Goal: Check status: Check status

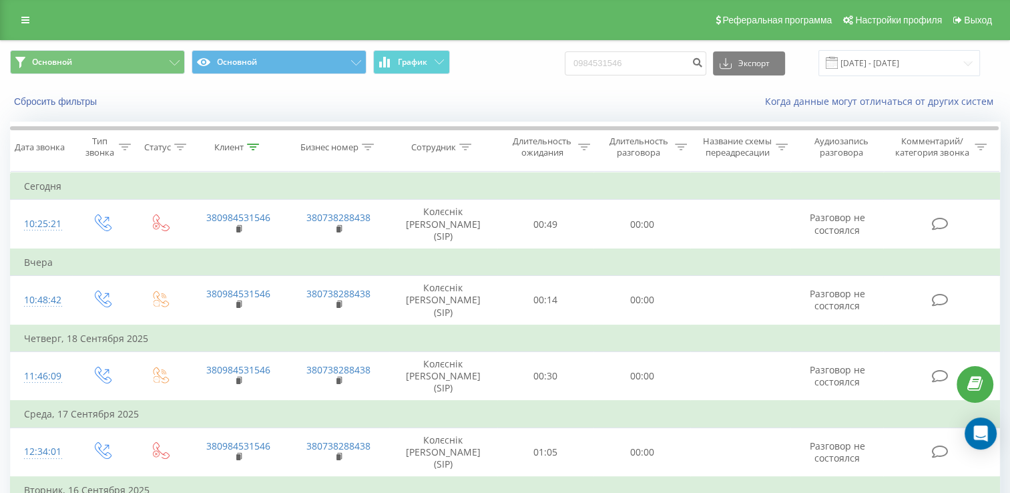
click at [838, 63] on span at bounding box center [832, 63] width 12 height 12
click at [927, 55] on input "22.06.2025 - 22.09.2025" at bounding box center [899, 63] width 162 height 26
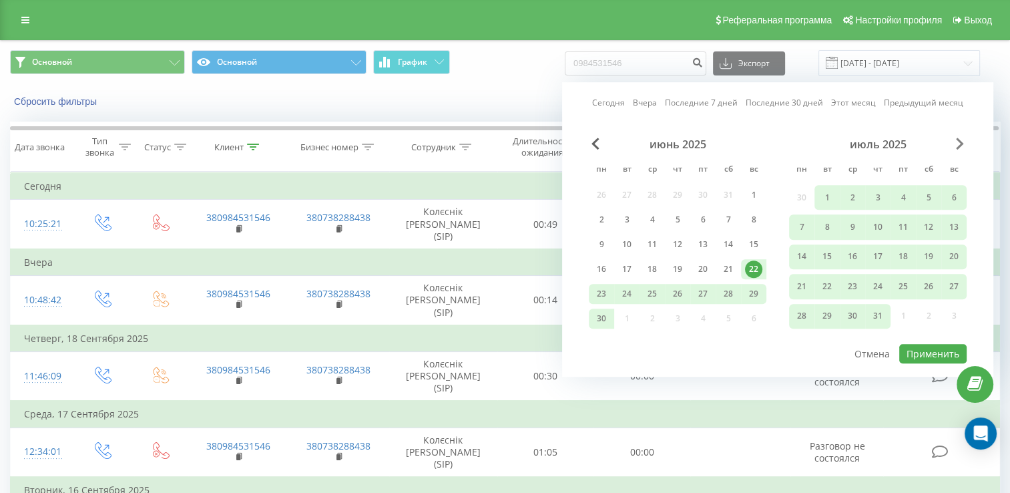
click at [959, 144] on span "Next Month" at bounding box center [960, 144] width 8 height 12
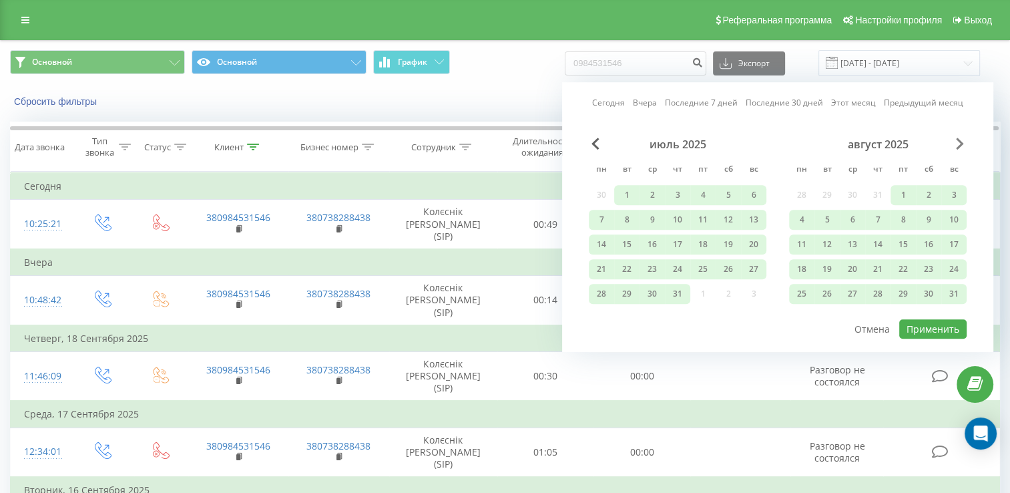
click at [959, 144] on span "Next Month" at bounding box center [960, 144] width 8 height 12
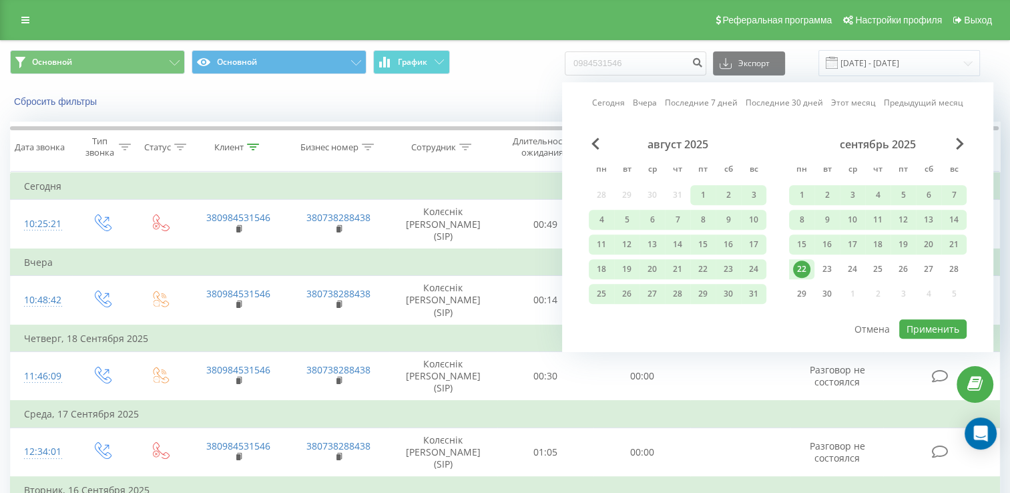
click at [802, 264] on div "22" at bounding box center [801, 268] width 17 height 17
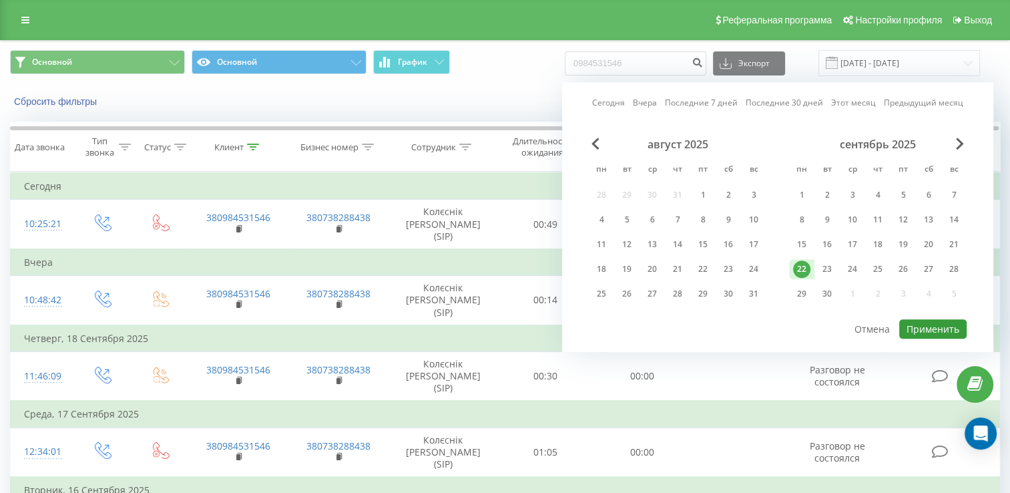
click at [927, 319] on button "Применить" at bounding box center [932, 328] width 67 height 19
type input "[DATE] - [DATE]"
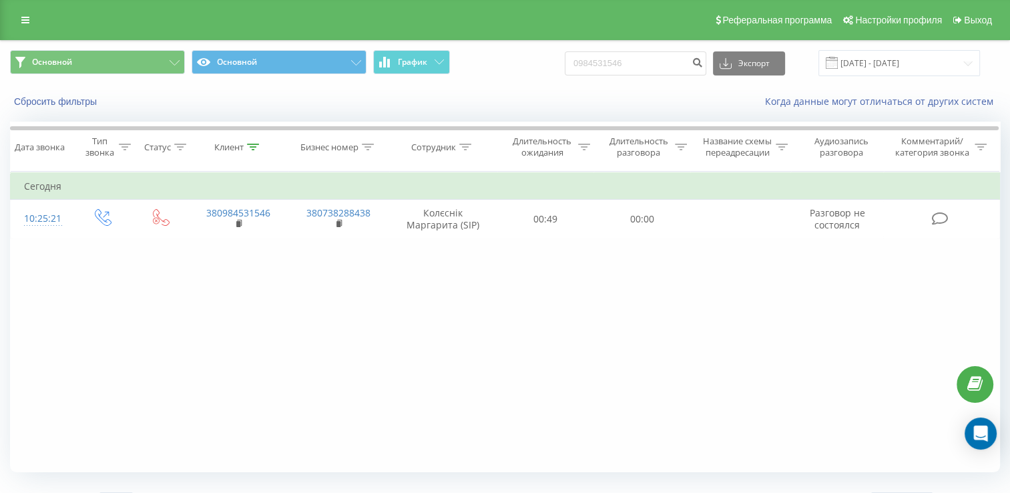
click at [74, 110] on div "Сбросить фильтры Когда данные могут отличаться от других систем" at bounding box center [505, 101] width 1009 height 32
click at [74, 109] on div "Сбросить фильтры Когда данные могут отличаться от других систем" at bounding box center [505, 101] width 1009 height 32
click at [74, 106] on button "Сбросить фильтры" at bounding box center [56, 101] width 93 height 12
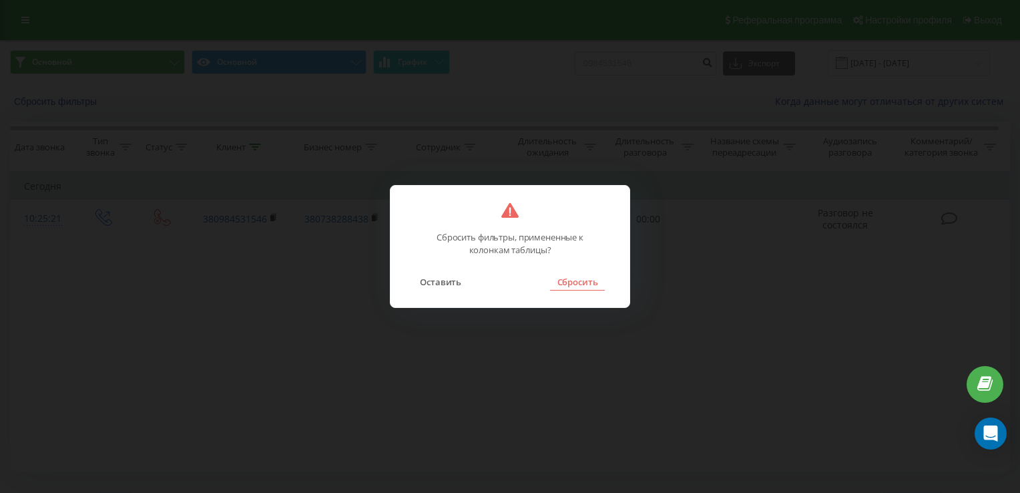
click at [567, 284] on button "Сбросить" at bounding box center [577, 281] width 54 height 17
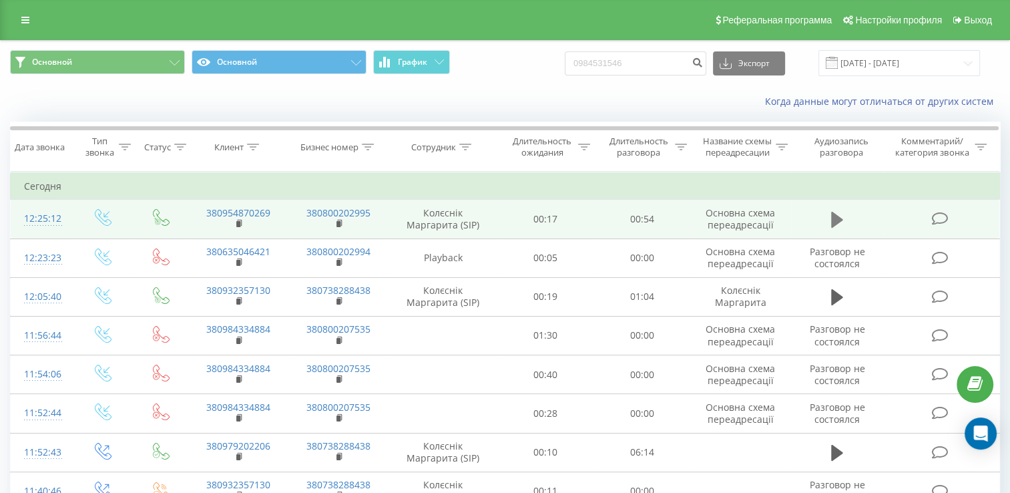
click at [833, 228] on icon at bounding box center [837, 220] width 12 height 16
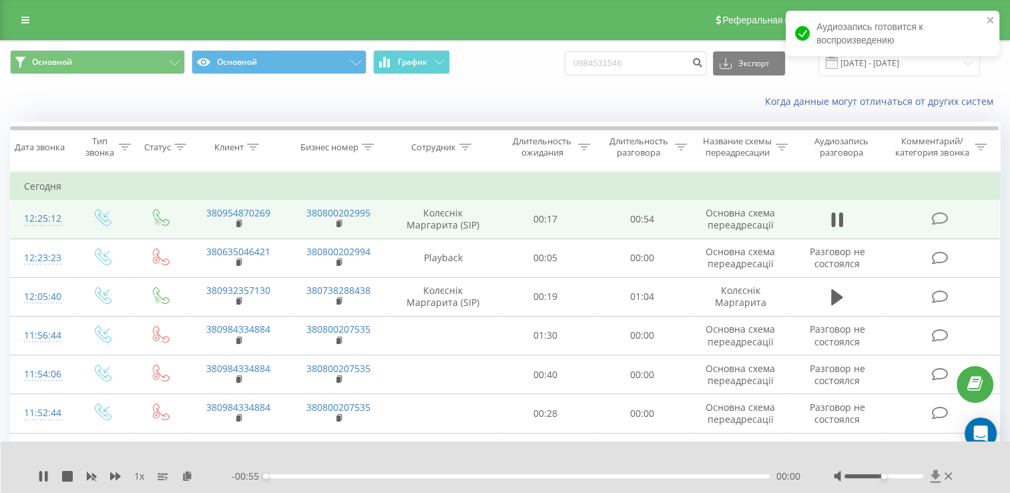
click at [932, 482] on icon at bounding box center [935, 475] width 10 height 13
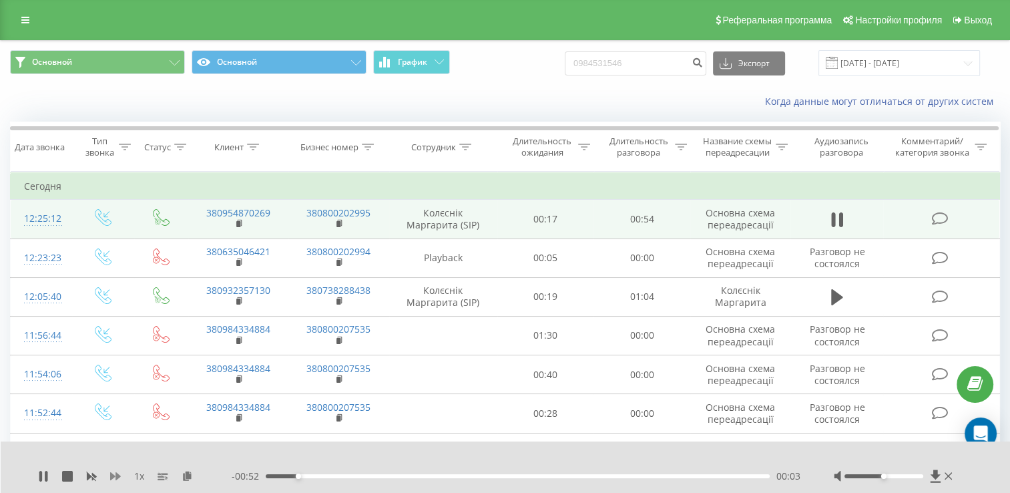
click at [112, 477] on icon at bounding box center [115, 476] width 11 height 8
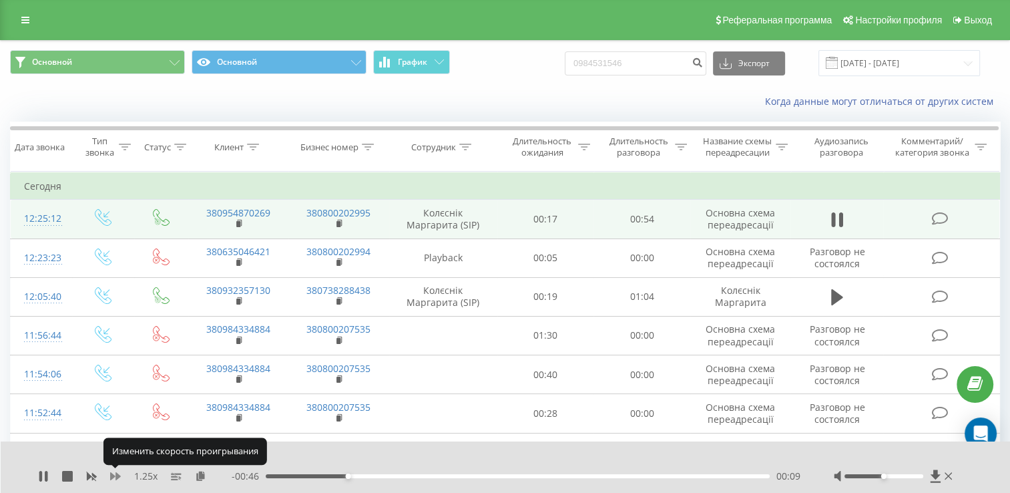
click at [112, 477] on icon at bounding box center [115, 476] width 11 height 8
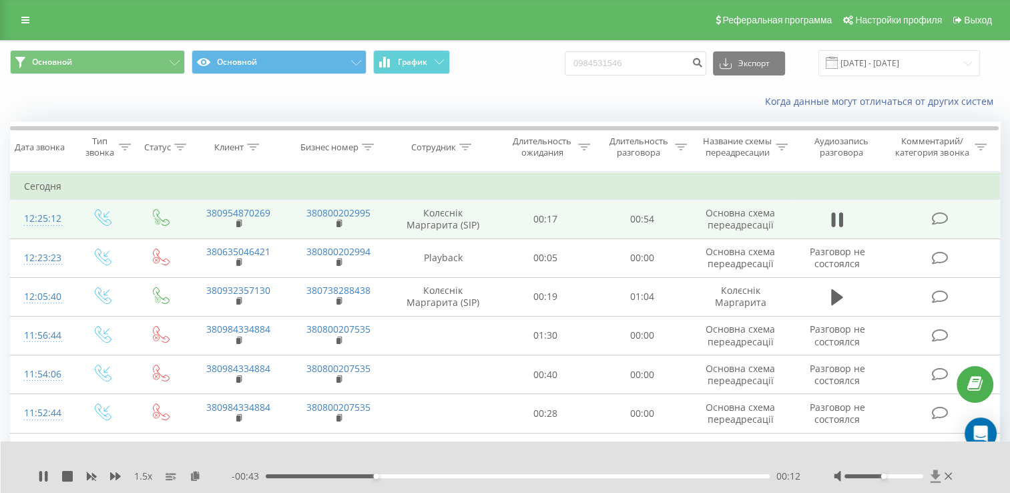
click at [937, 479] on icon at bounding box center [935, 475] width 11 height 13
click at [935, 477] on icon at bounding box center [935, 475] width 10 height 13
click at [937, 475] on icon at bounding box center [935, 475] width 10 height 13
click at [937, 477] on icon at bounding box center [935, 475] width 11 height 13
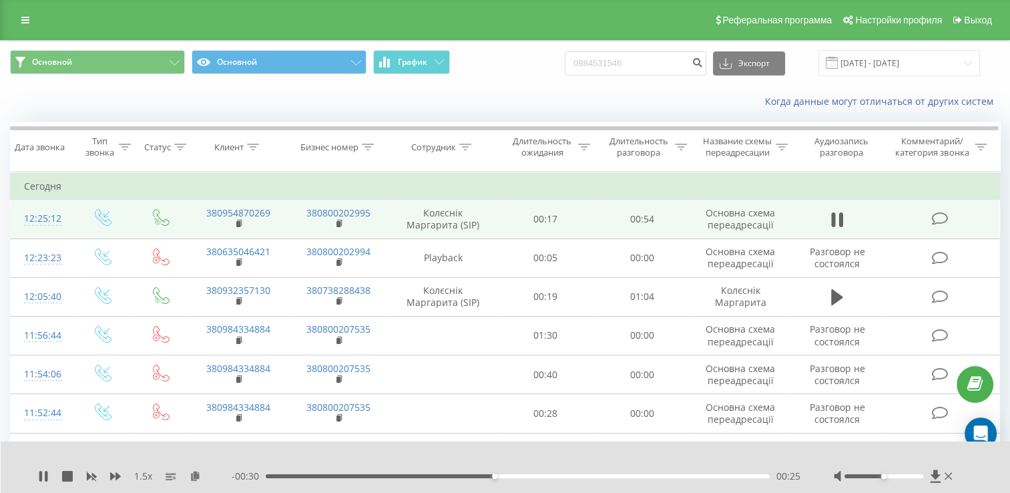
click at [955, 477] on div at bounding box center [895, 475] width 122 height 13
click at [945, 479] on icon at bounding box center [948, 475] width 7 height 7
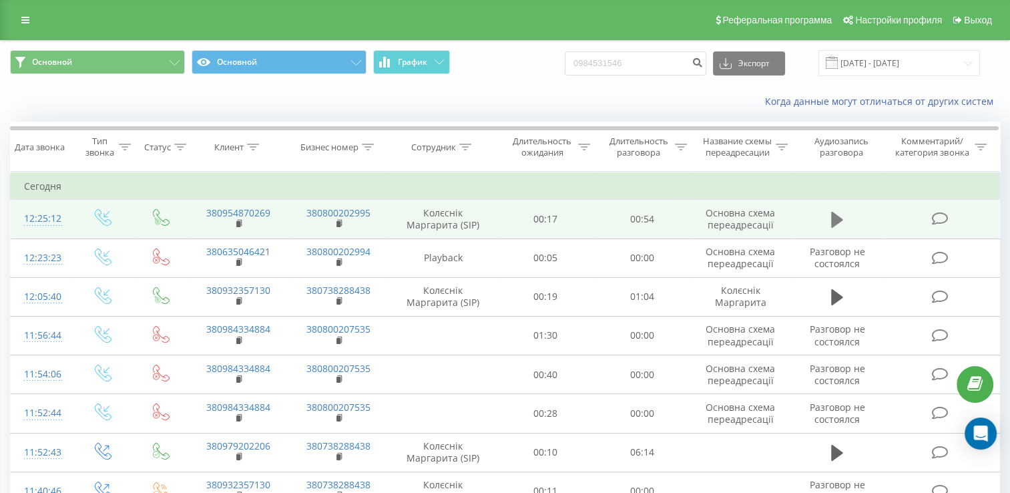
click at [835, 229] on icon at bounding box center [837, 219] width 12 height 19
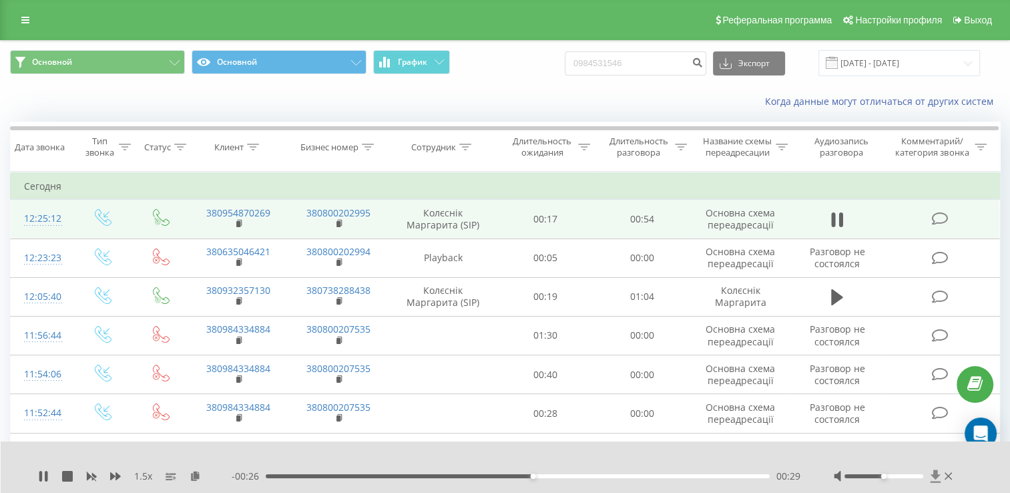
click at [935, 479] on icon at bounding box center [935, 475] width 11 height 13
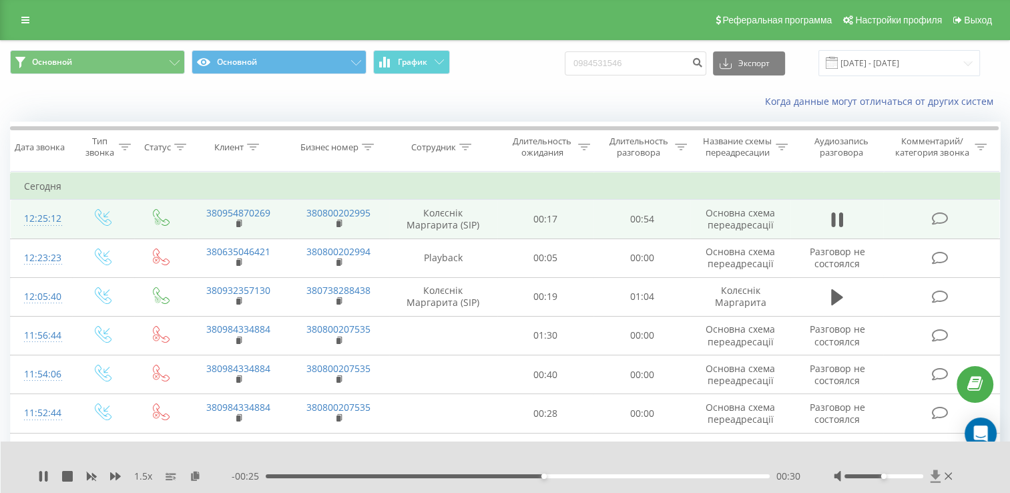
click at [935, 479] on icon at bounding box center [935, 475] width 11 height 13
click at [935, 477] on icon at bounding box center [935, 475] width 10 height 13
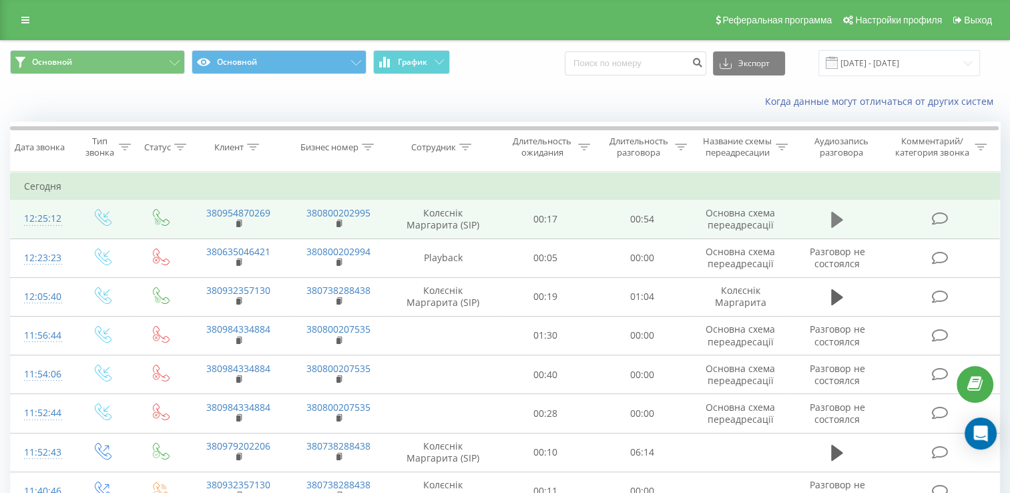
click at [835, 228] on icon at bounding box center [837, 220] width 12 height 16
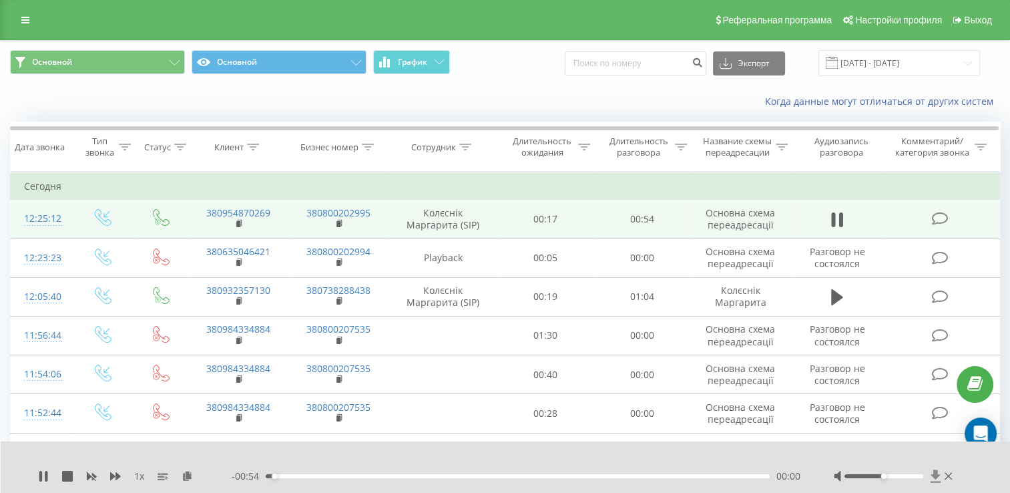
click at [935, 481] on icon at bounding box center [935, 475] width 11 height 13
click at [43, 475] on icon at bounding box center [43, 476] width 11 height 11
drag, startPoint x: 689, startPoint y: 456, endPoint x: 547, endPoint y: 451, distance: 142.3
click at [547, 451] on div "1 x - 00:51 00:04 00:04" at bounding box center [506, 466] width 1010 height 51
click at [188, 477] on icon at bounding box center [187, 475] width 11 height 9
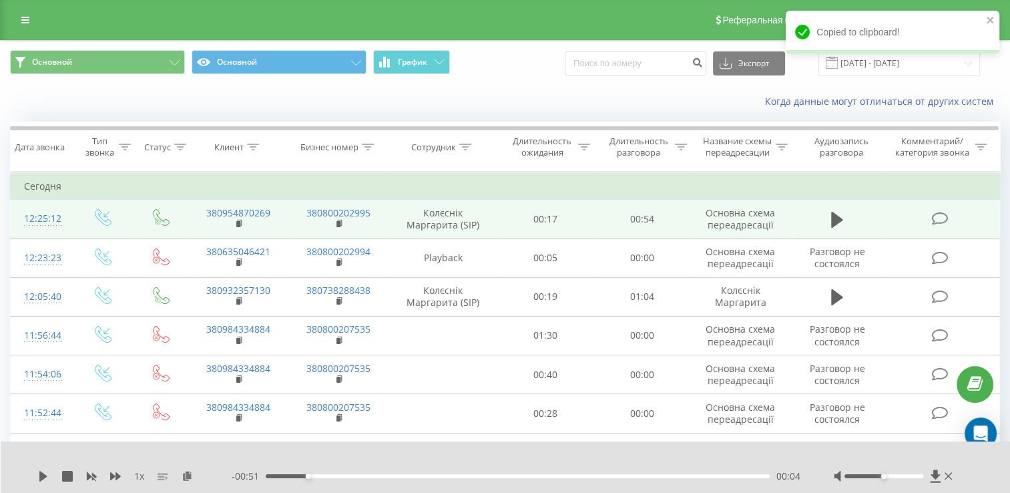
click at [162, 476] on rect at bounding box center [161, 475] width 7 height 1
click at [163, 475] on rect at bounding box center [161, 475] width 7 height 1
